Goal: Task Accomplishment & Management: Use online tool/utility

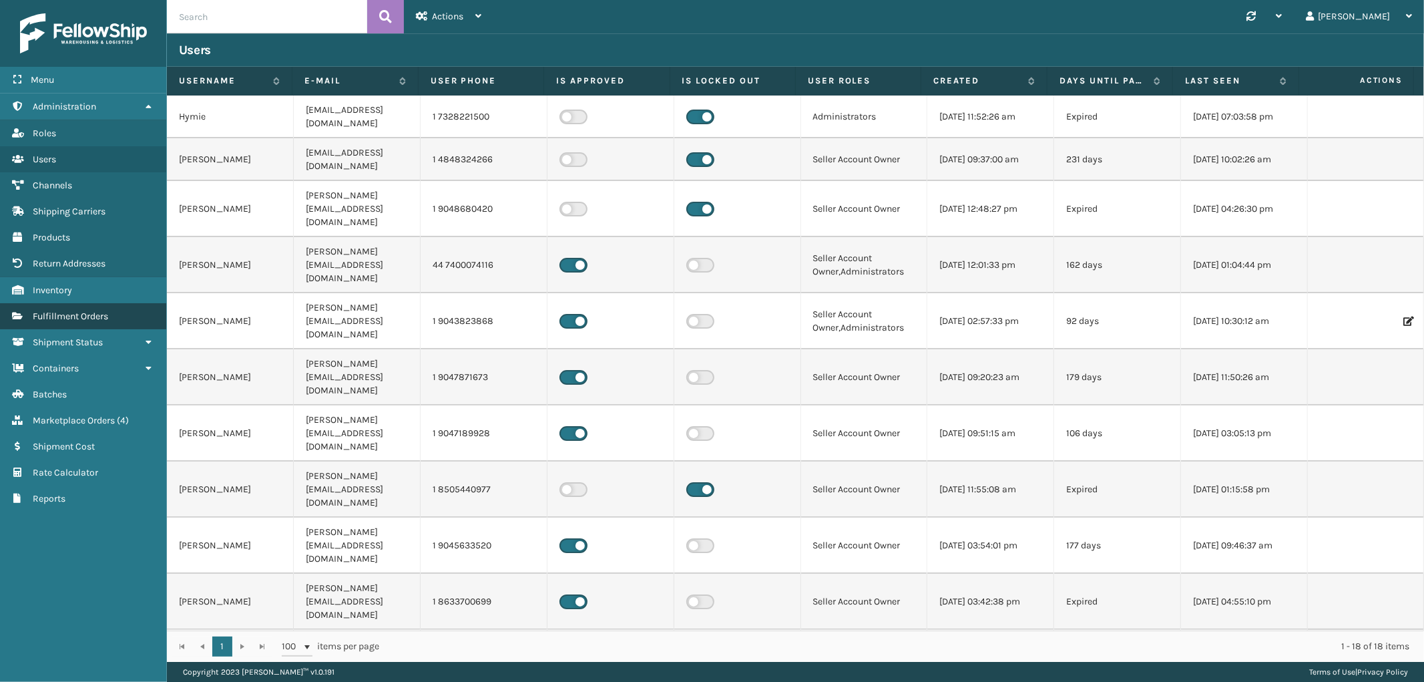
click at [53, 310] on span "Fulfillment Orders" at bounding box center [70, 315] width 75 height 11
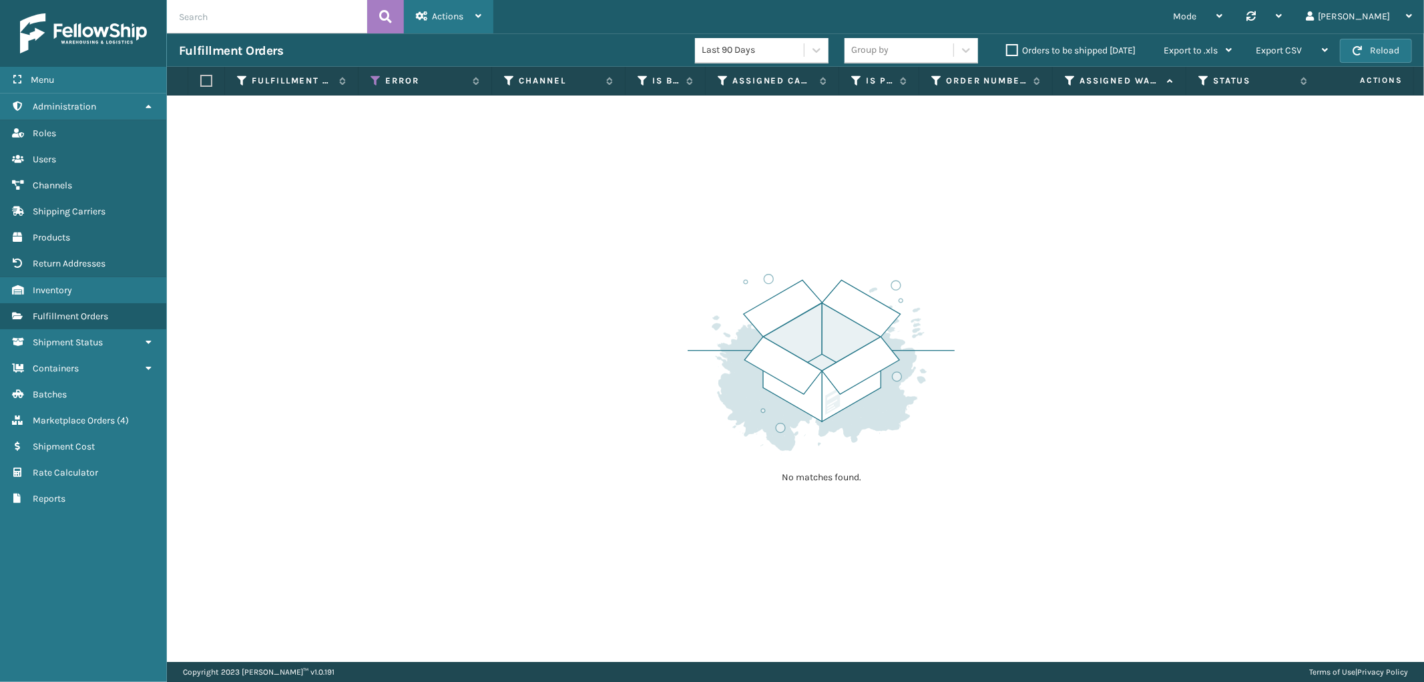
click at [461, 5] on div "Actions" at bounding box center [448, 16] width 65 height 33
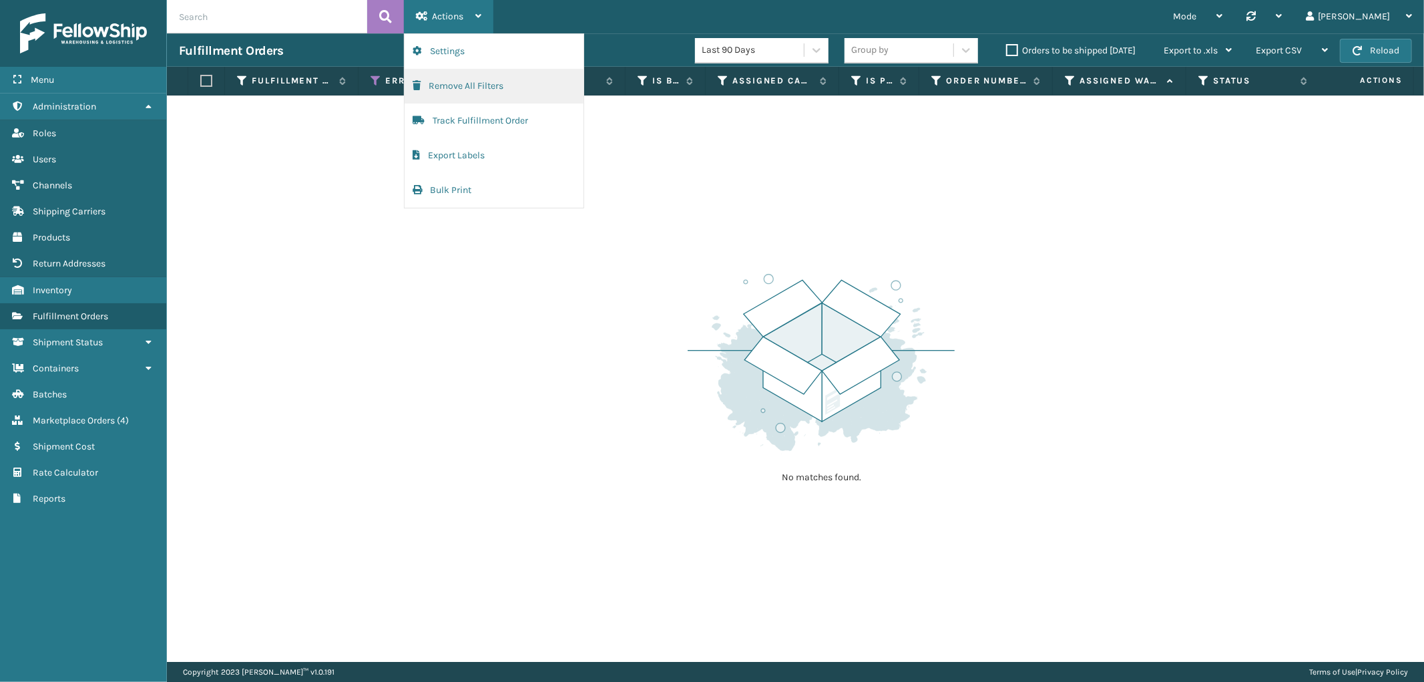
click at [444, 85] on button "Remove All Filters" at bounding box center [494, 86] width 179 height 35
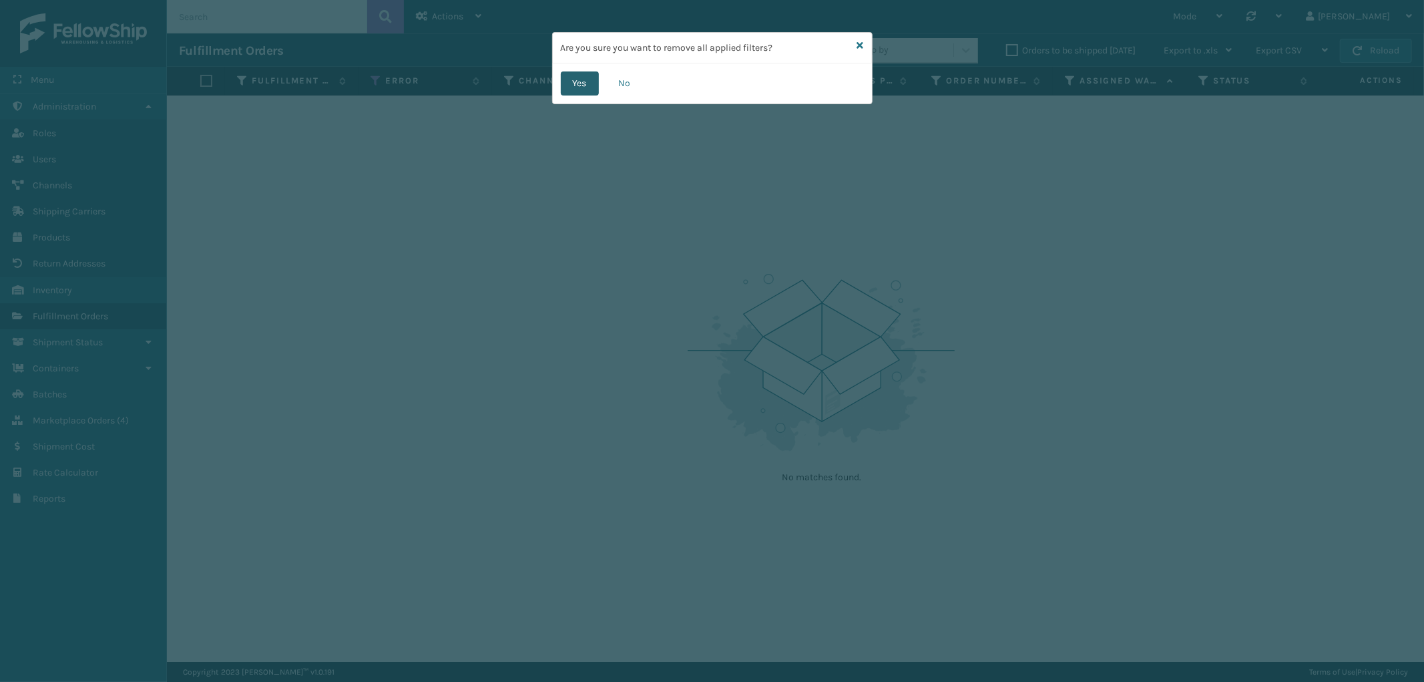
click at [581, 81] on button "Yes" at bounding box center [580, 83] width 38 height 24
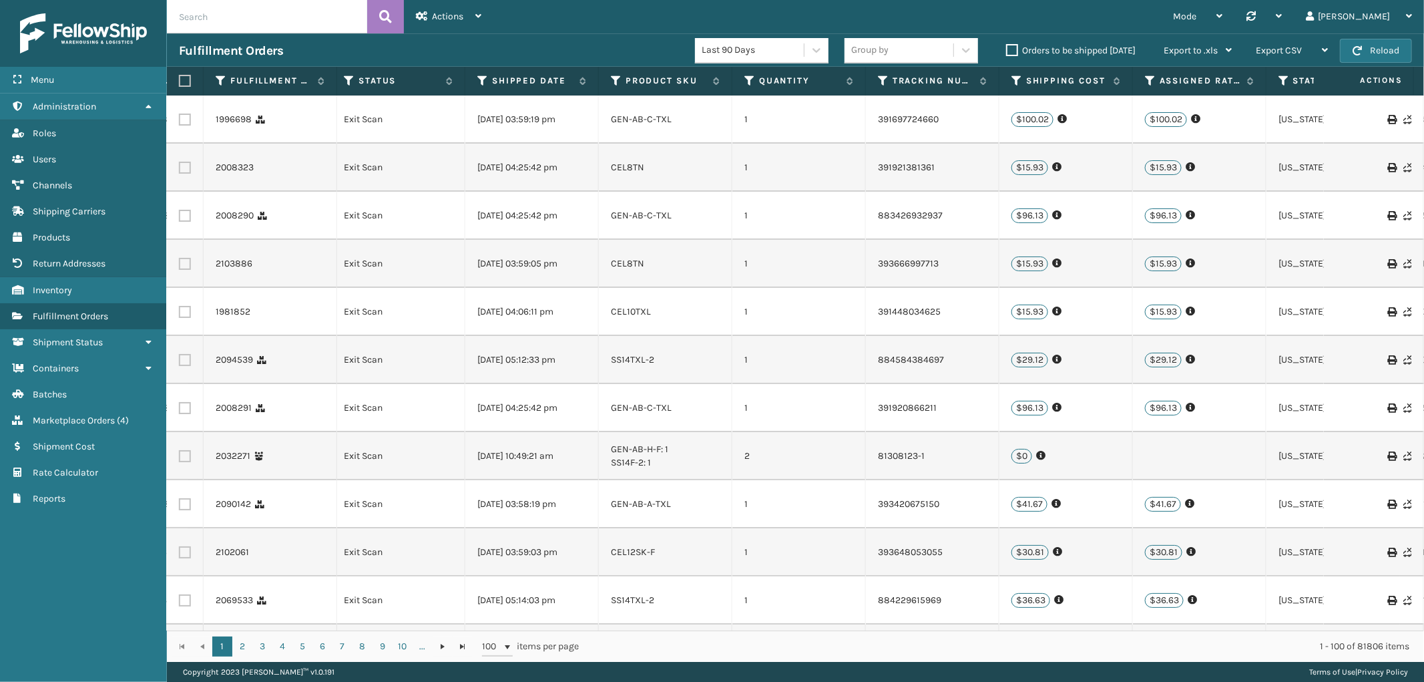
scroll to position [0, 696]
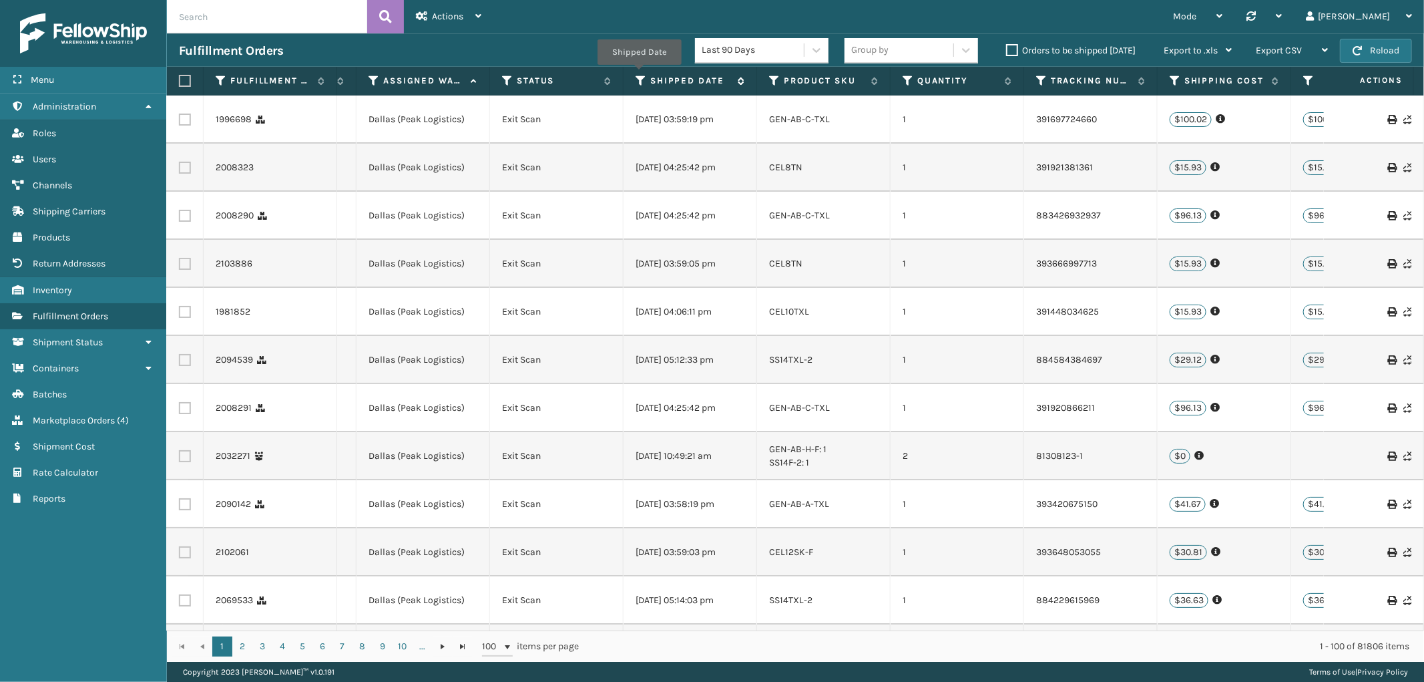
click at [639, 75] on icon at bounding box center [641, 81] width 11 height 12
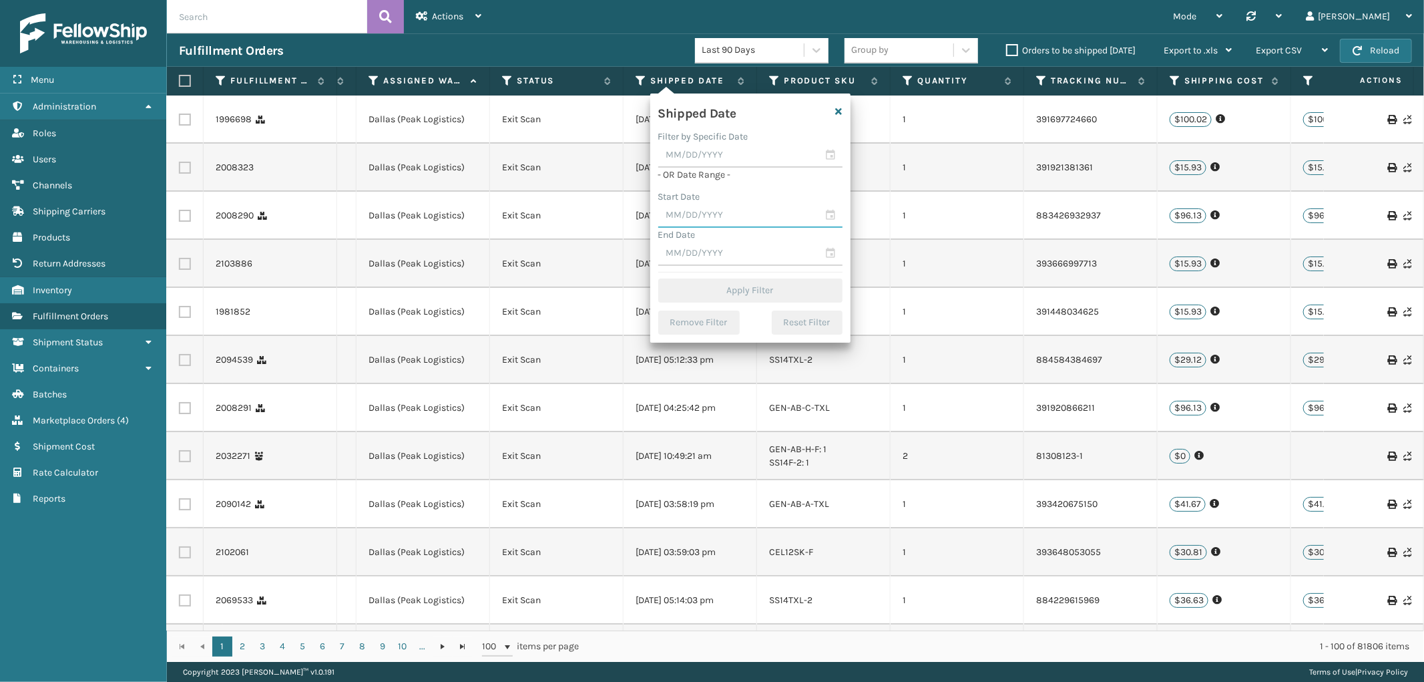
click at [711, 214] on input "text" at bounding box center [750, 216] width 184 height 24
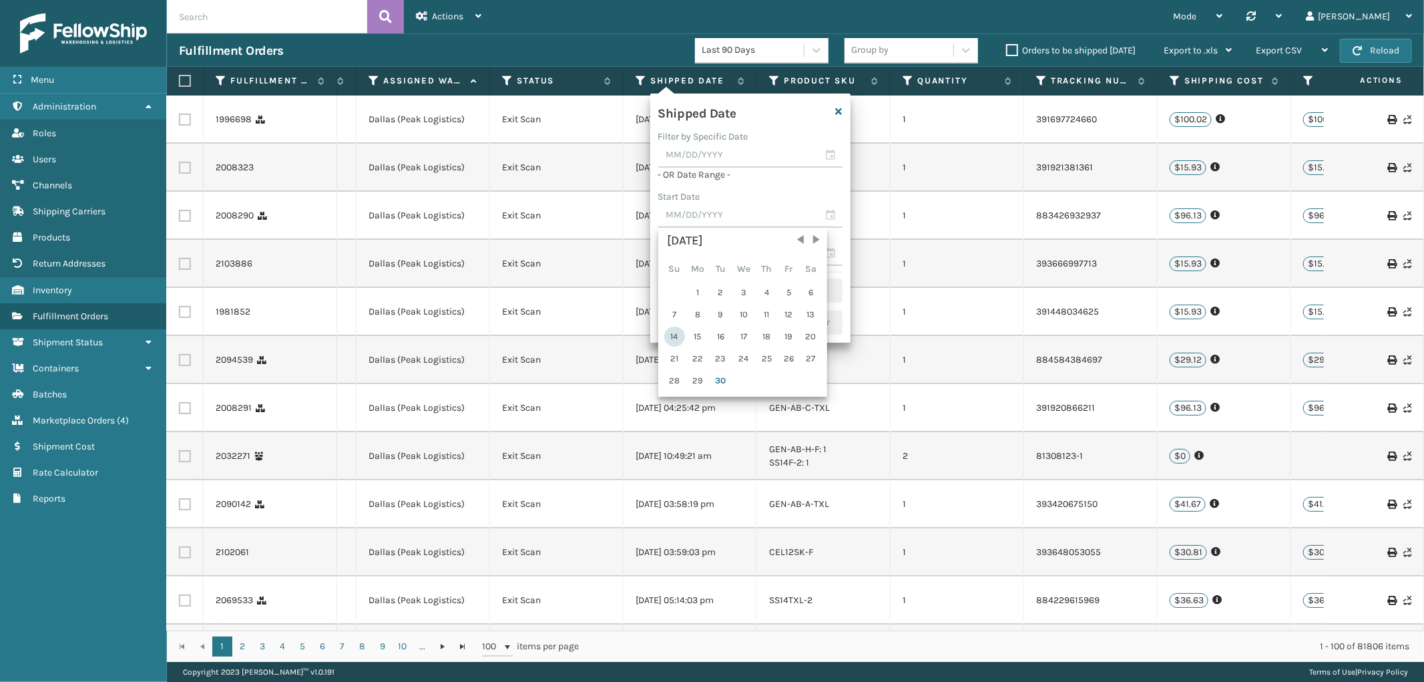
click at [675, 334] on div "14" at bounding box center [674, 336] width 21 height 20
type input "[DATE]"
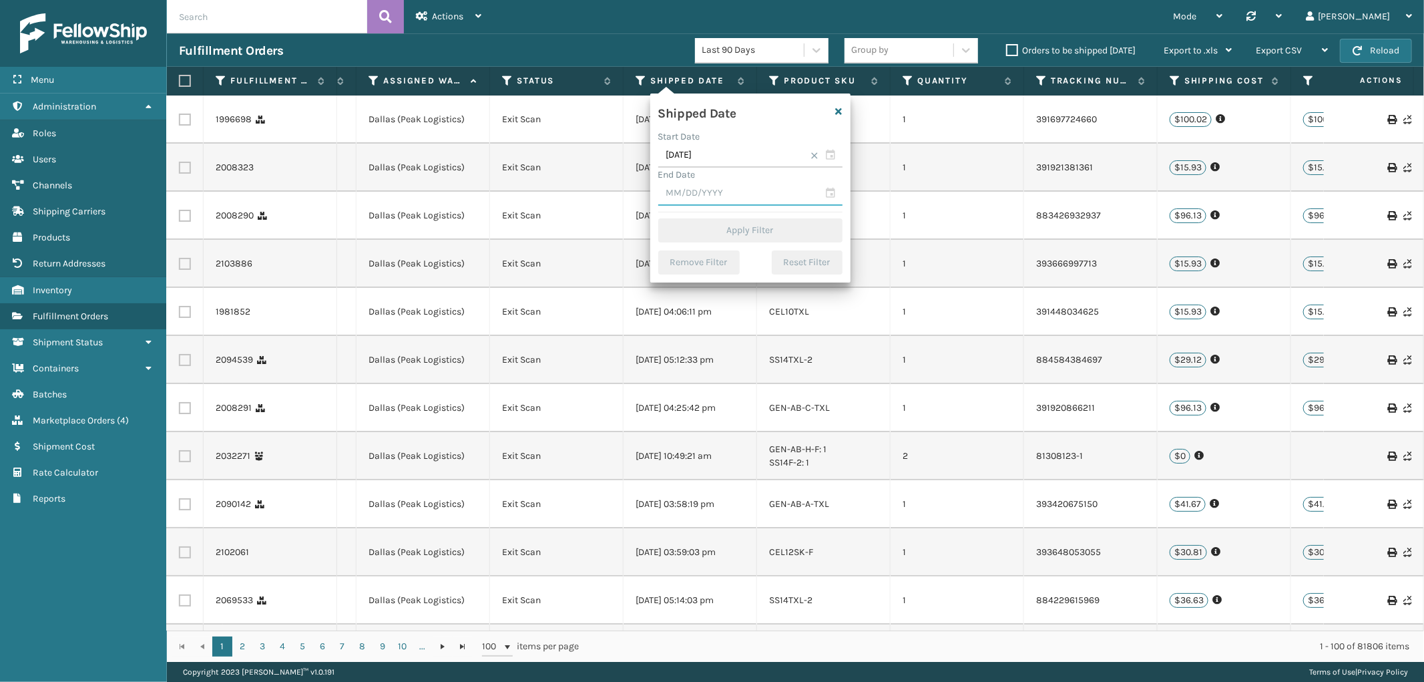
click at [717, 190] on input "text" at bounding box center [750, 194] width 184 height 24
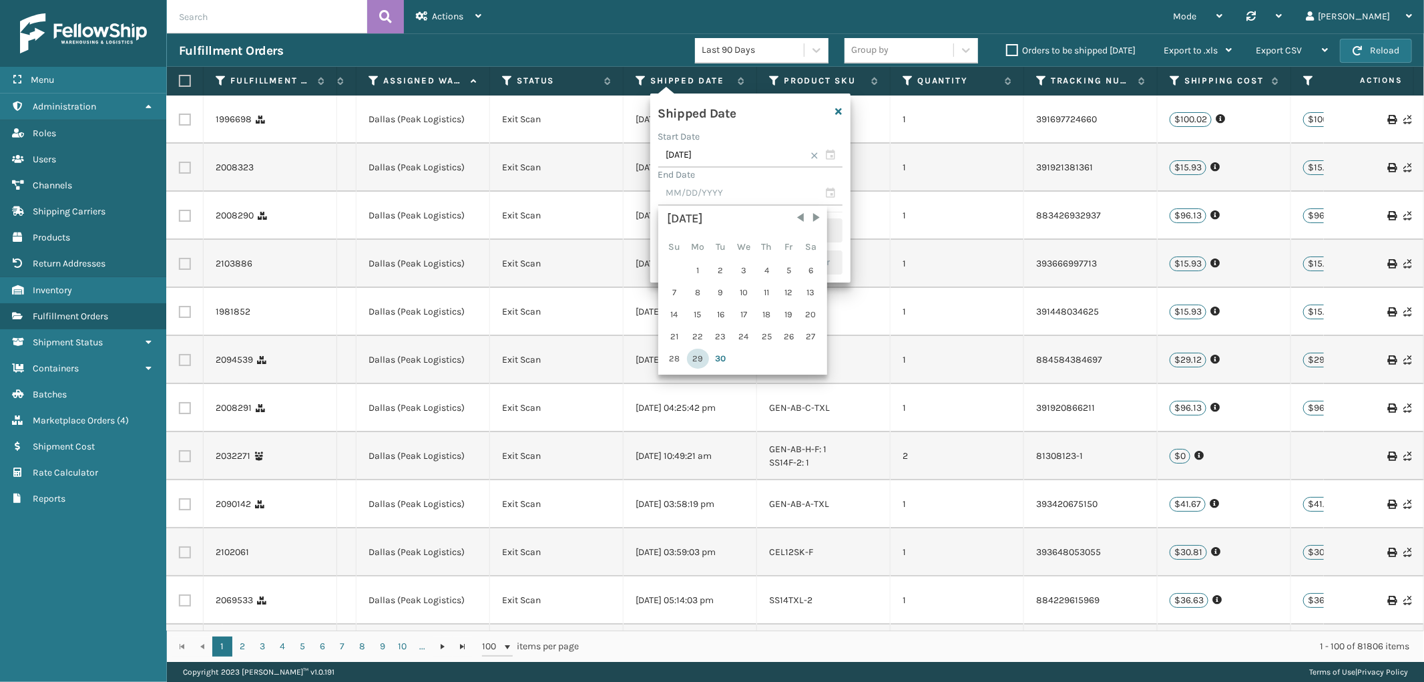
click at [696, 355] on div "29" at bounding box center [698, 358] width 22 height 20
type input "[DATE]"
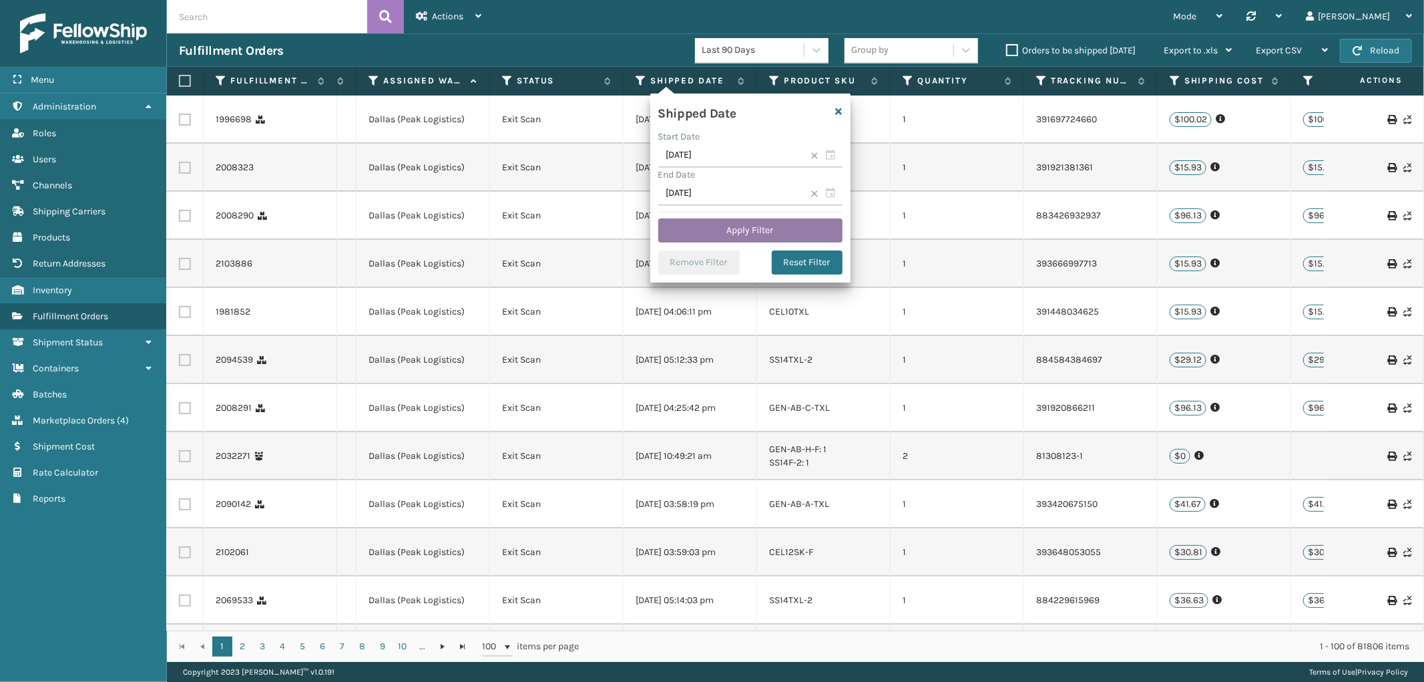
click at [764, 223] on button "Apply Filter" at bounding box center [750, 230] width 184 height 24
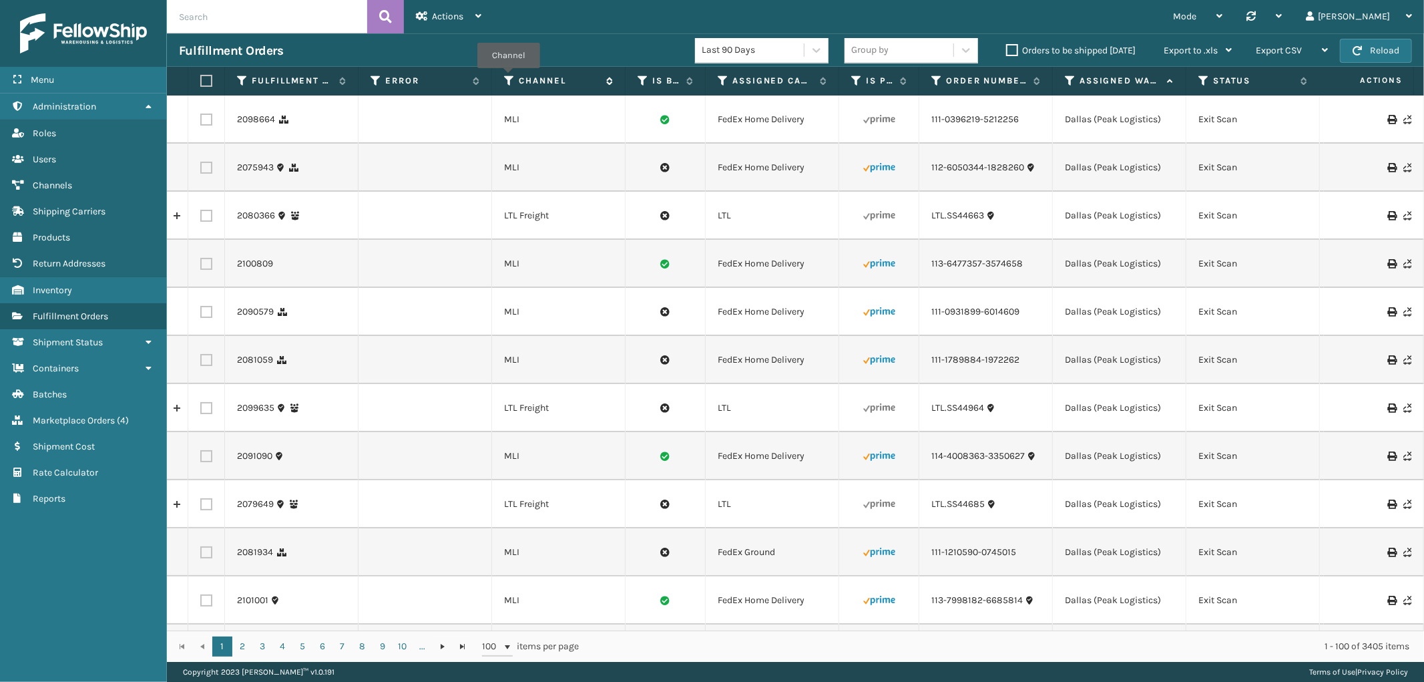
click at [509, 77] on icon at bounding box center [509, 81] width 11 height 12
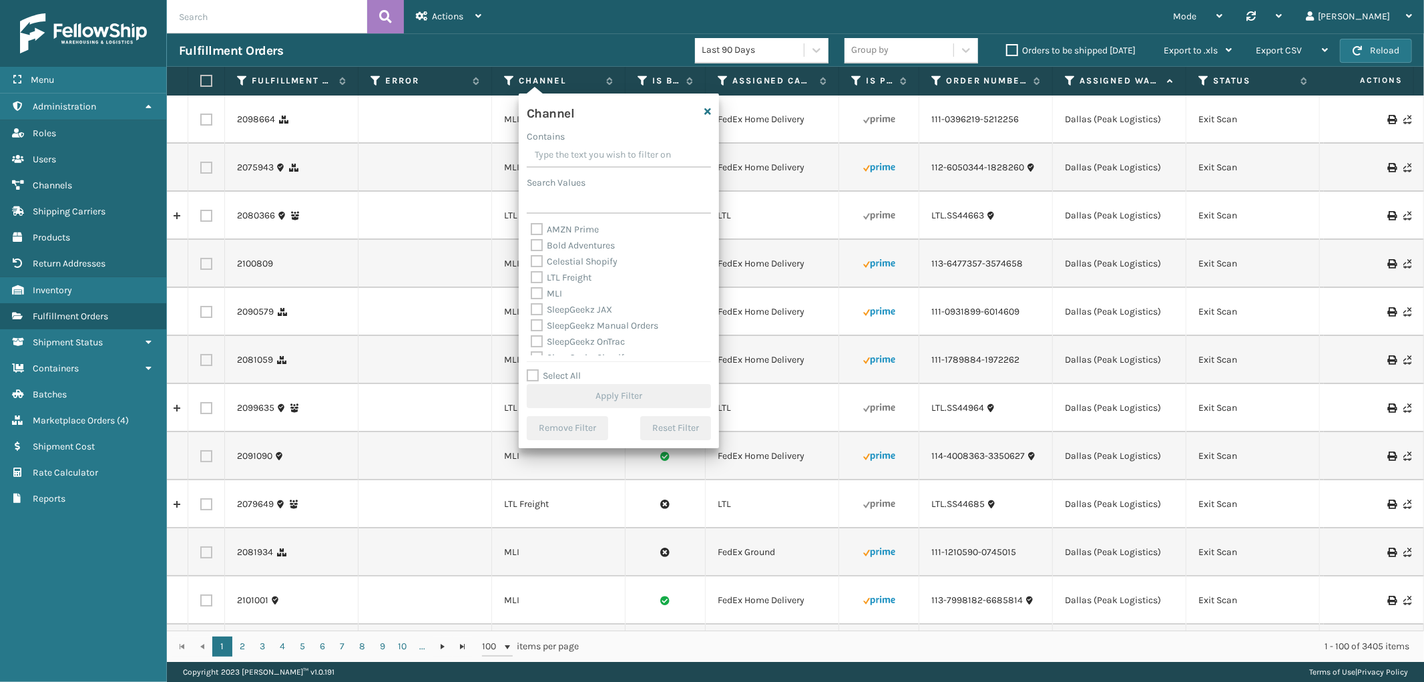
click at [532, 374] on label "Select All" at bounding box center [554, 375] width 54 height 11
click at [532, 369] on input "Select All" at bounding box center [627, 368] width 200 height 1
checkbox input "true"
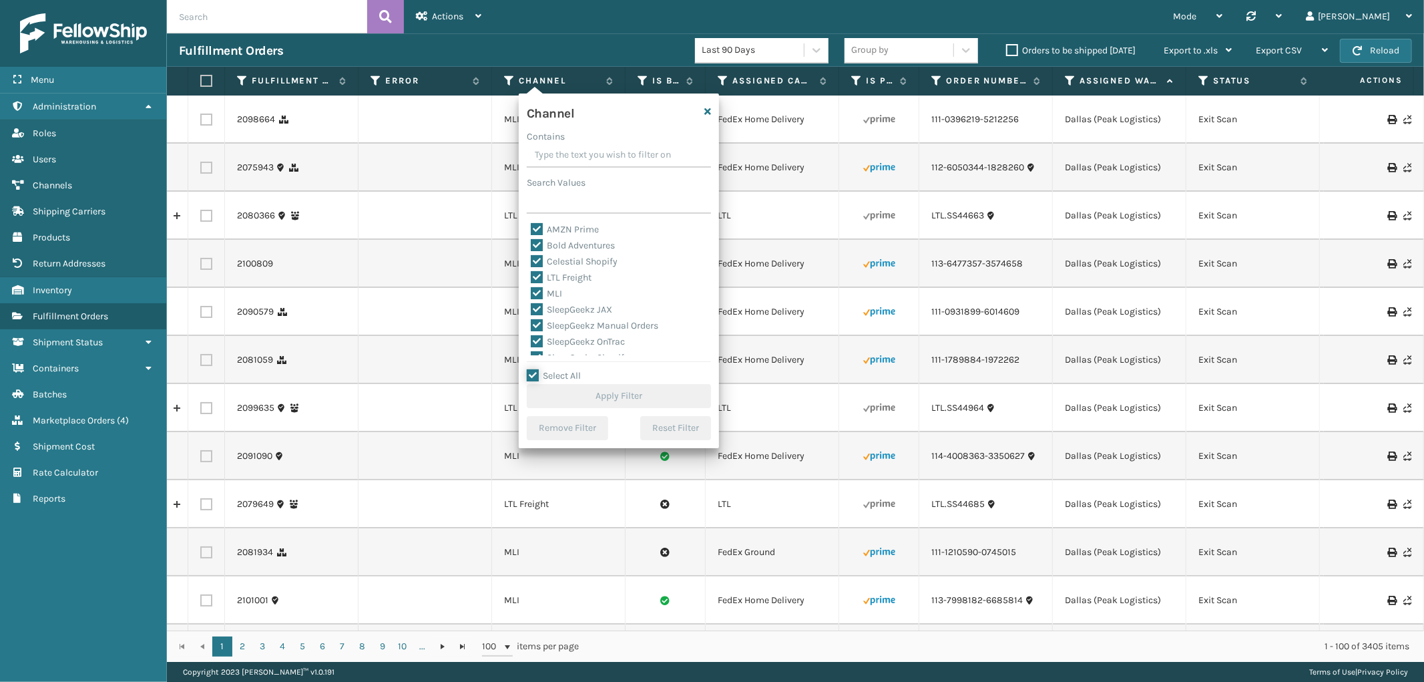
checkbox input "true"
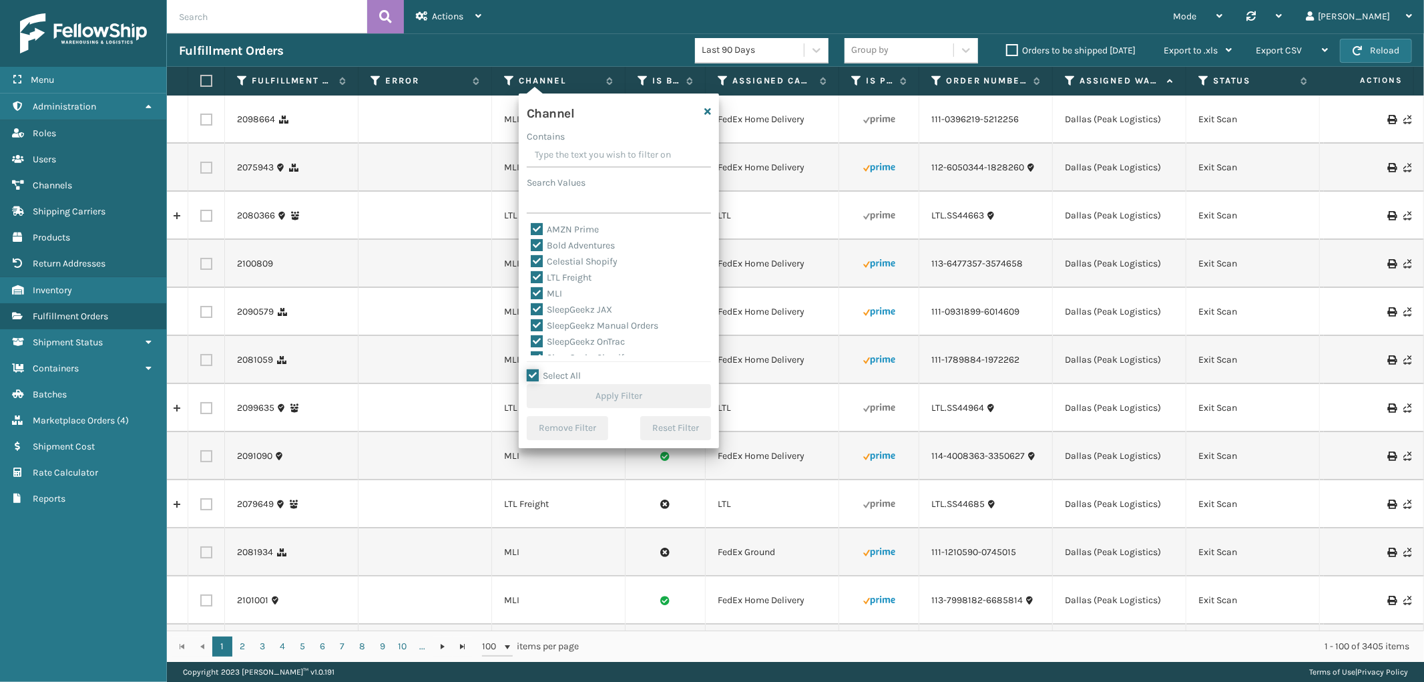
checkbox input "true"
click at [541, 276] on label "LTL Freight" at bounding box center [561, 277] width 61 height 11
click at [531, 276] on input "LTL Freight" at bounding box center [531, 274] width 1 height 9
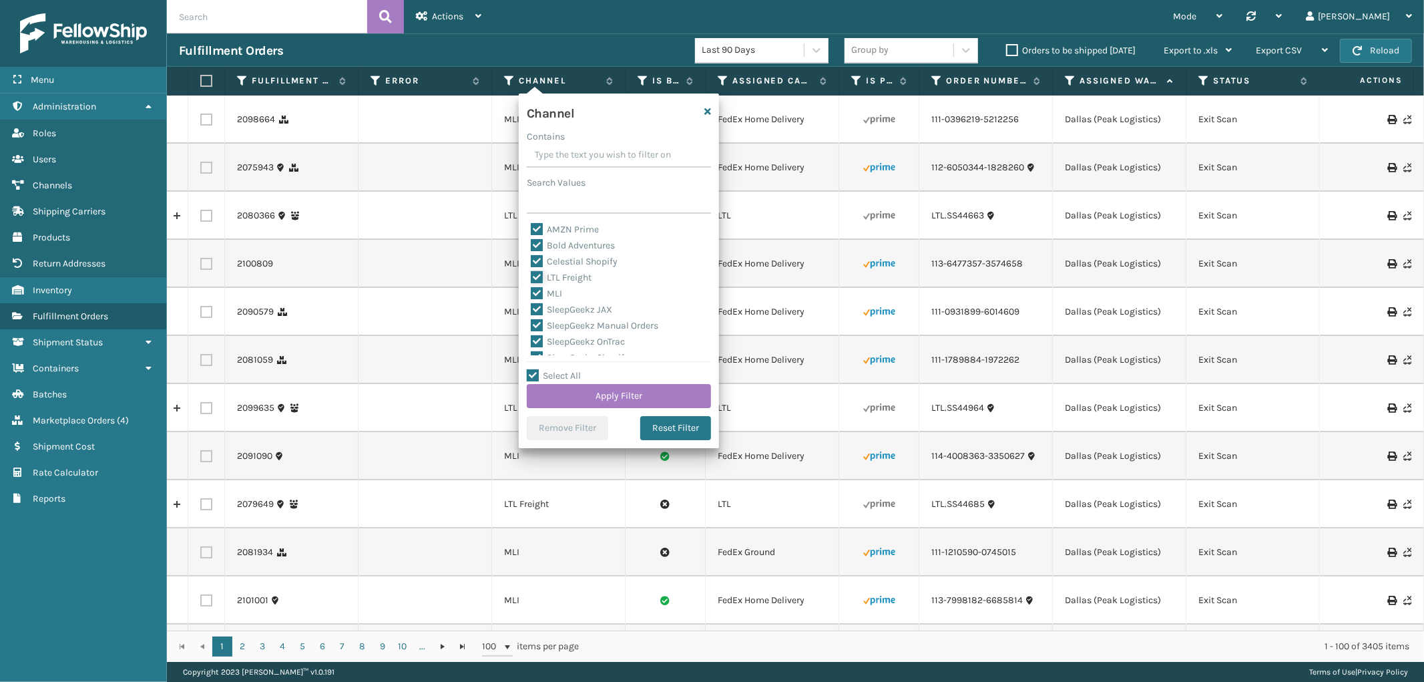
checkbox input "false"
click at [631, 396] on button "Apply Filter" at bounding box center [619, 396] width 184 height 24
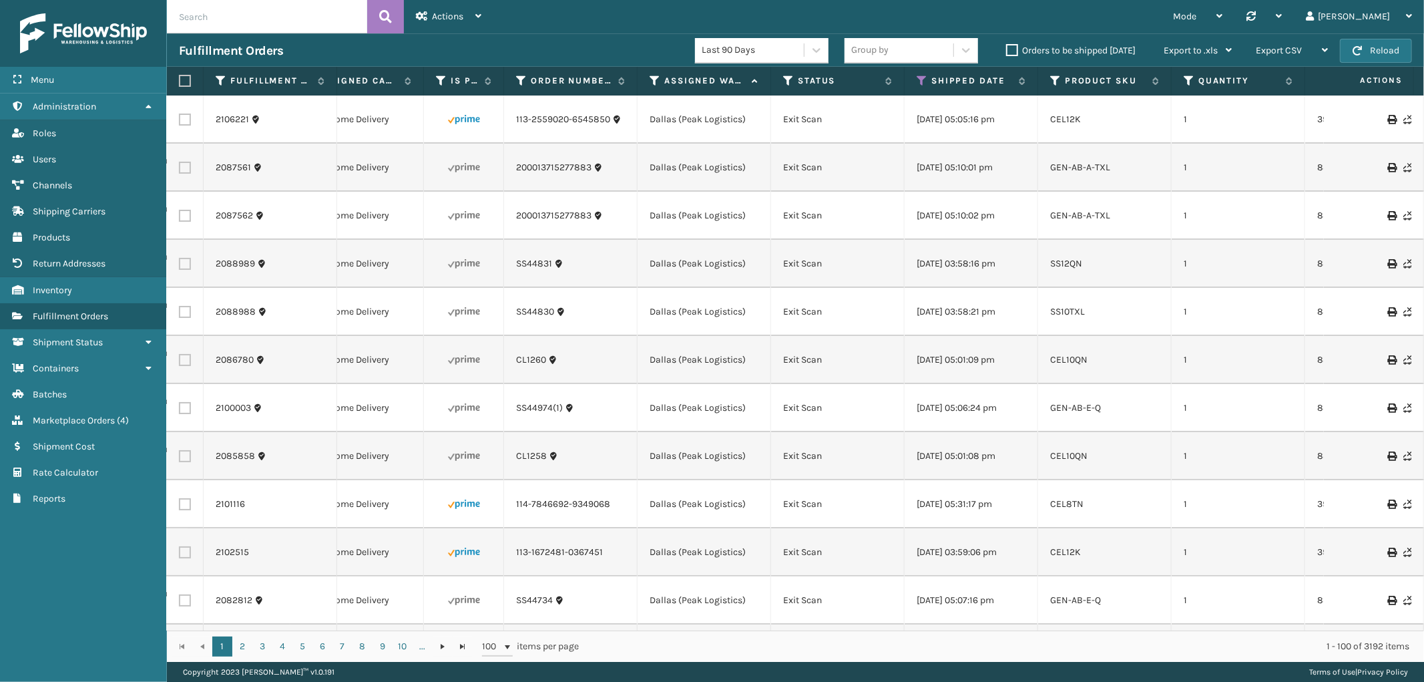
scroll to position [0, 0]
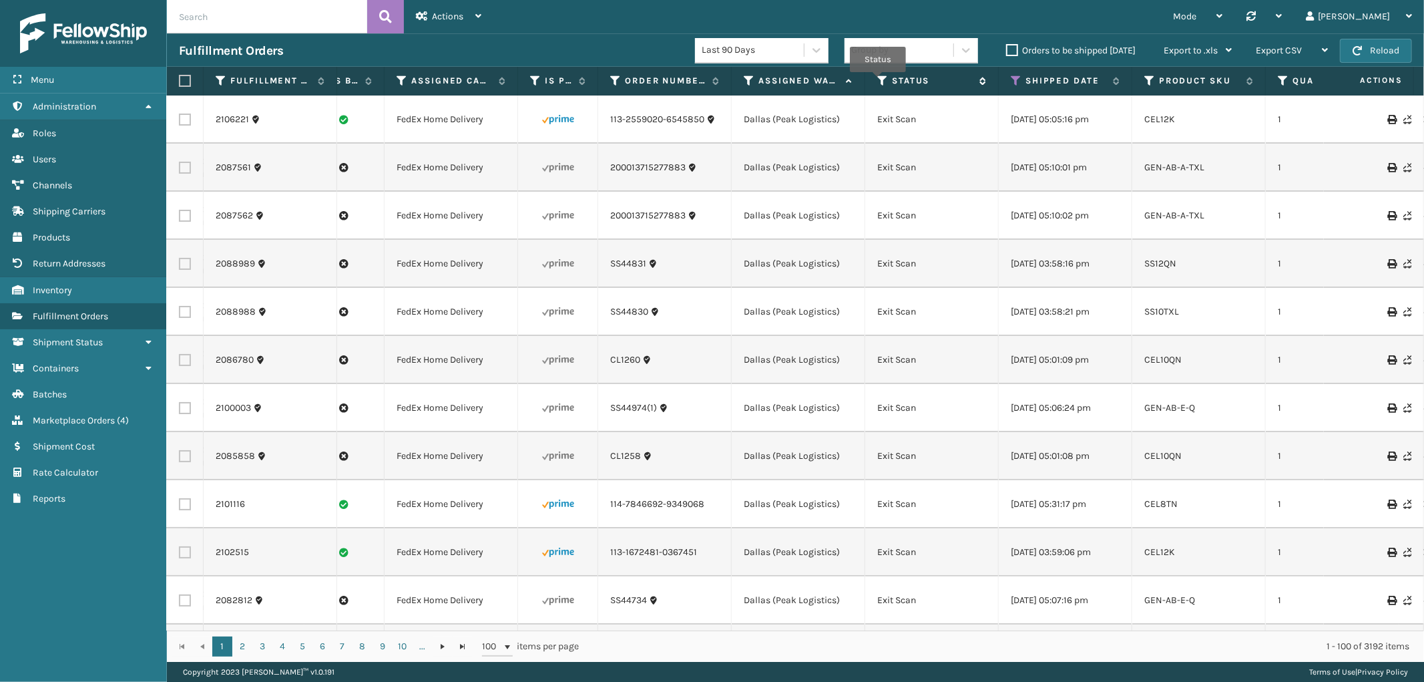
click at [878, 81] on icon at bounding box center [882, 81] width 11 height 12
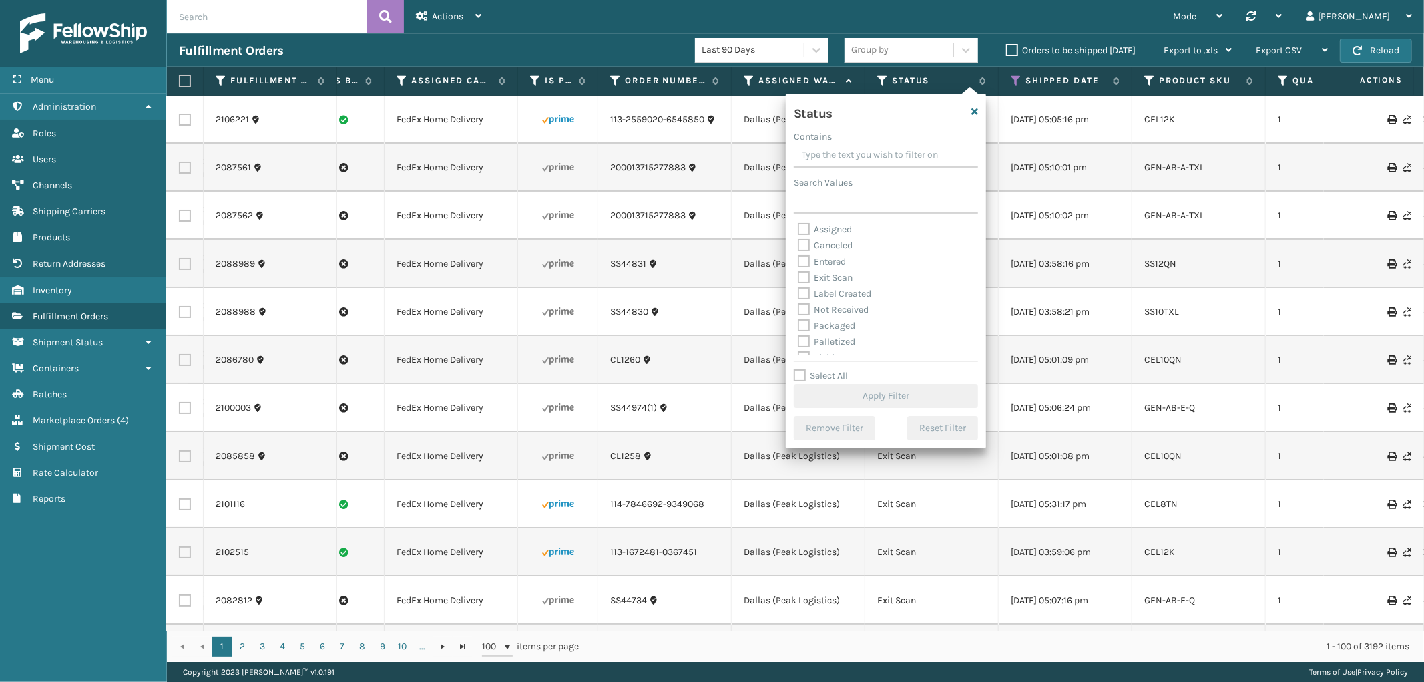
click at [794, 375] on label "Select All" at bounding box center [821, 375] width 54 height 11
click at [794, 369] on input "Select All" at bounding box center [894, 368] width 200 height 1
checkbox input "true"
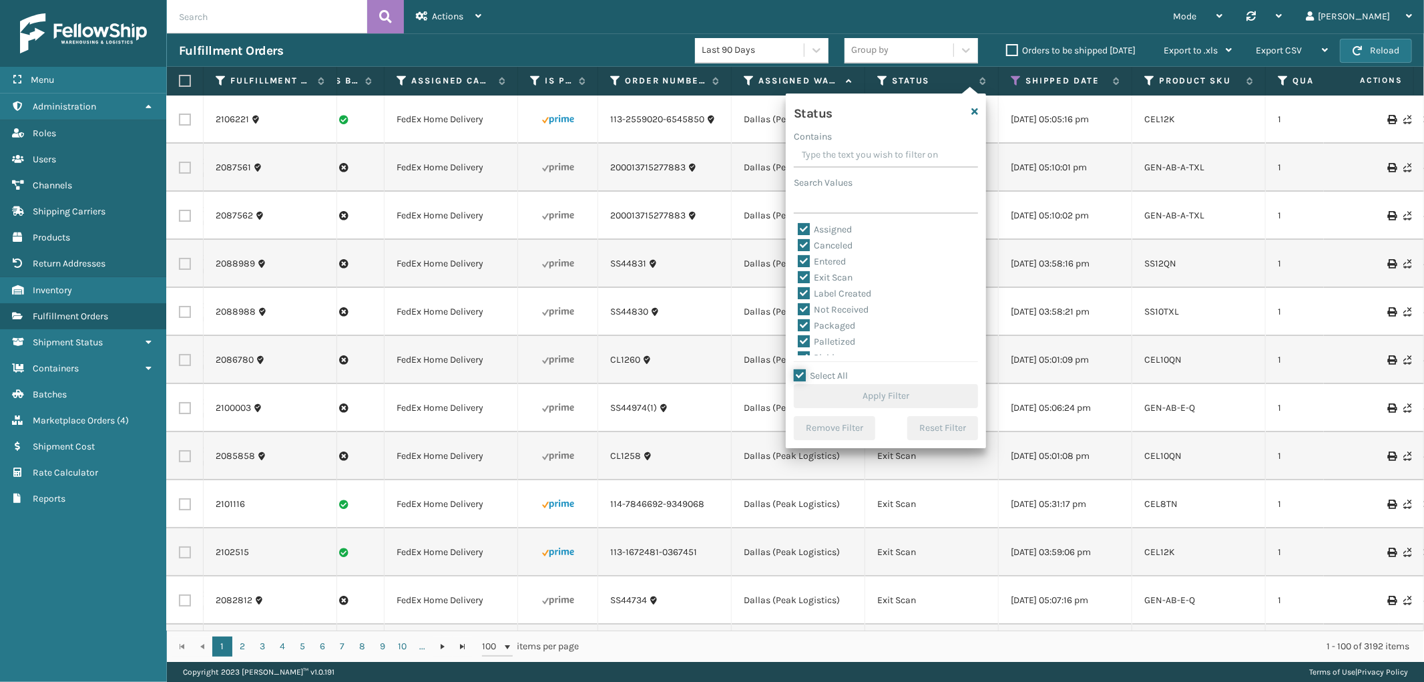
checkbox input "true"
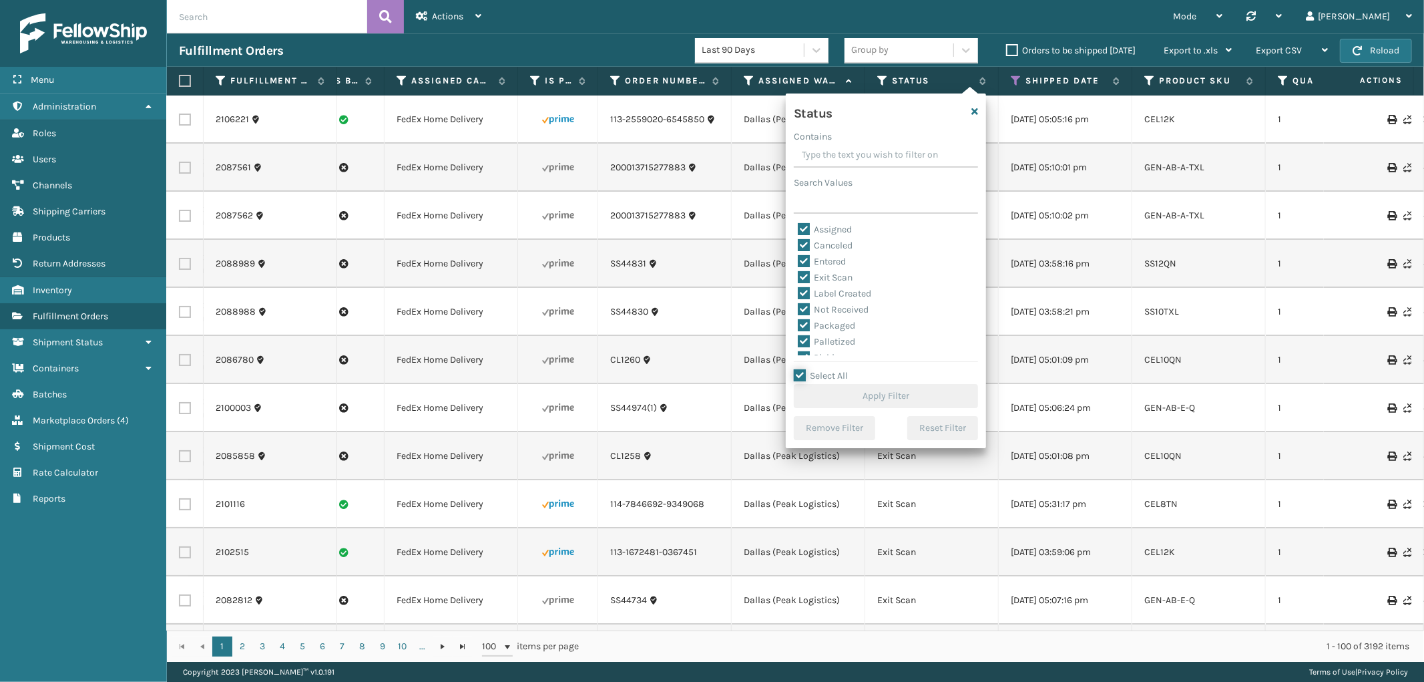
checkbox input "true"
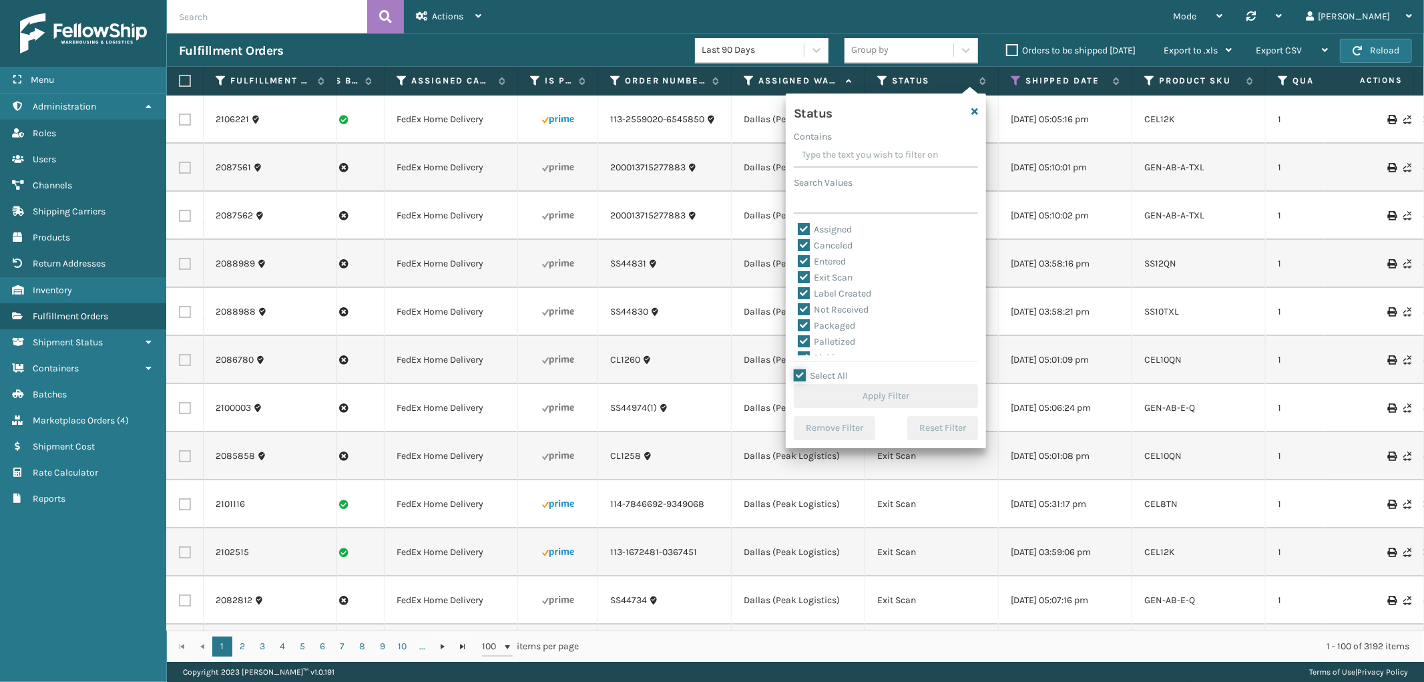
checkbox input "true"
click at [804, 240] on label "Canceled" at bounding box center [825, 245] width 55 height 11
click at [798, 240] on input "Canceled" at bounding box center [798, 242] width 1 height 9
checkbox input "false"
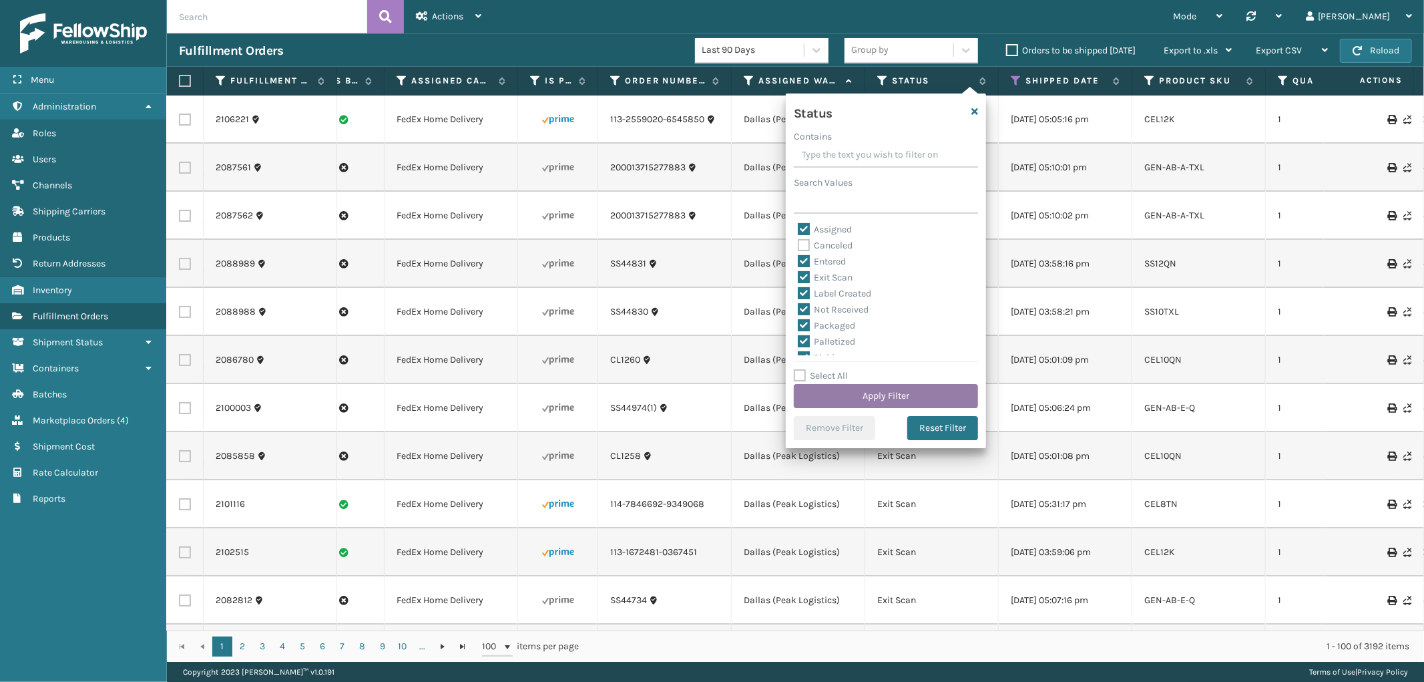
click at [895, 395] on button "Apply Filter" at bounding box center [886, 396] width 184 height 24
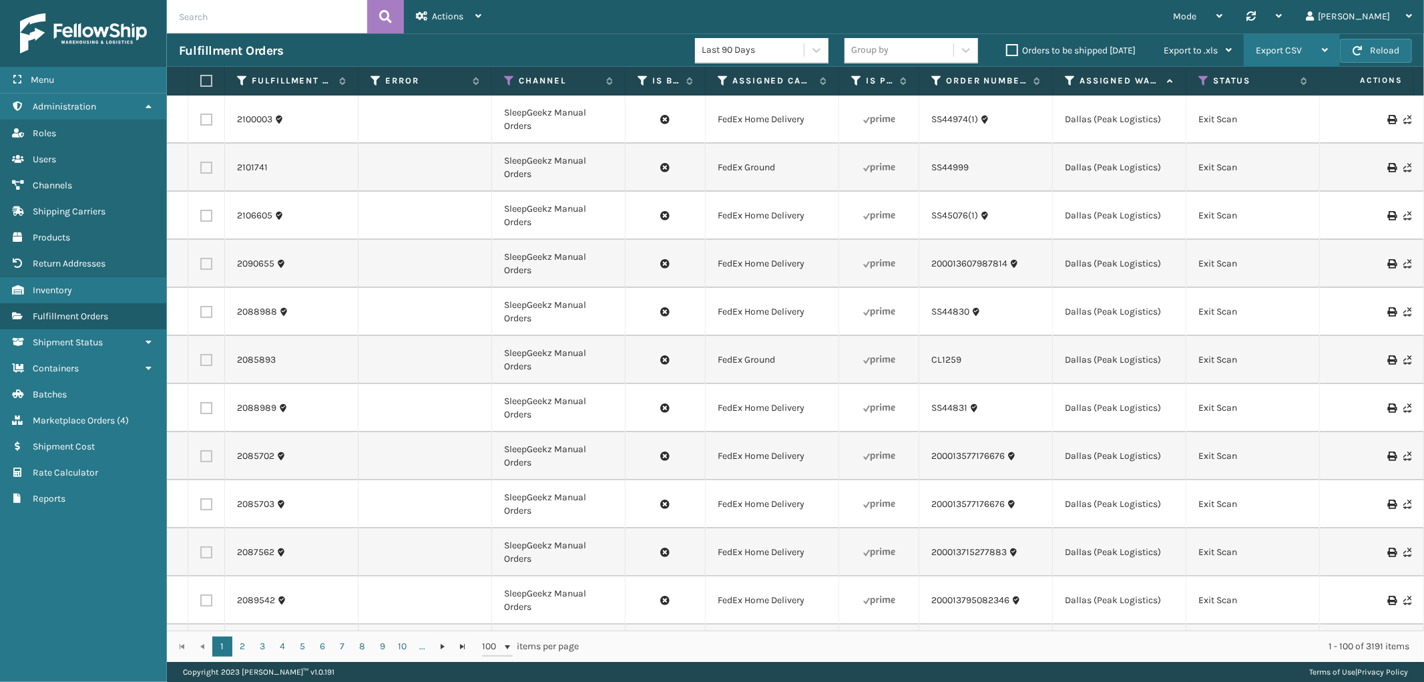
click at [1284, 47] on span "Export CSV" at bounding box center [1279, 50] width 46 height 11
click at [1223, 132] on li "Export All Pages" at bounding box center [1249, 122] width 179 height 36
